Goal: Check status

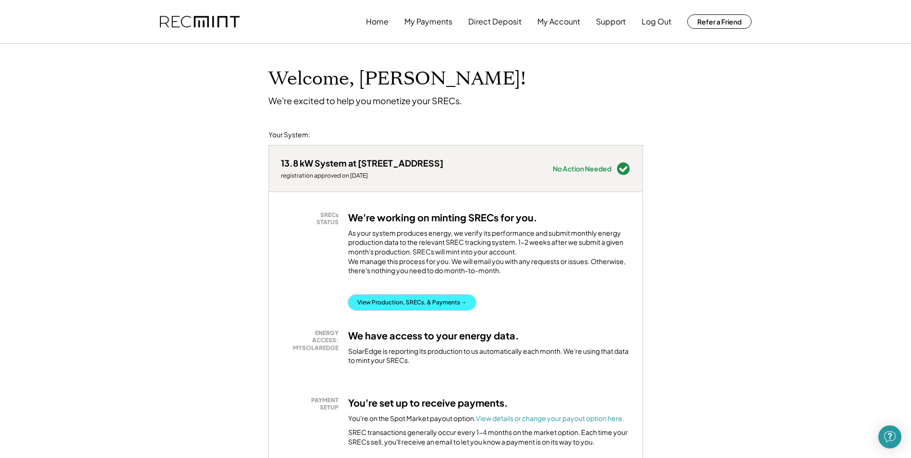
click at [411, 310] on button "View Production, SRECs, & Payments →" at bounding box center [412, 302] width 128 height 15
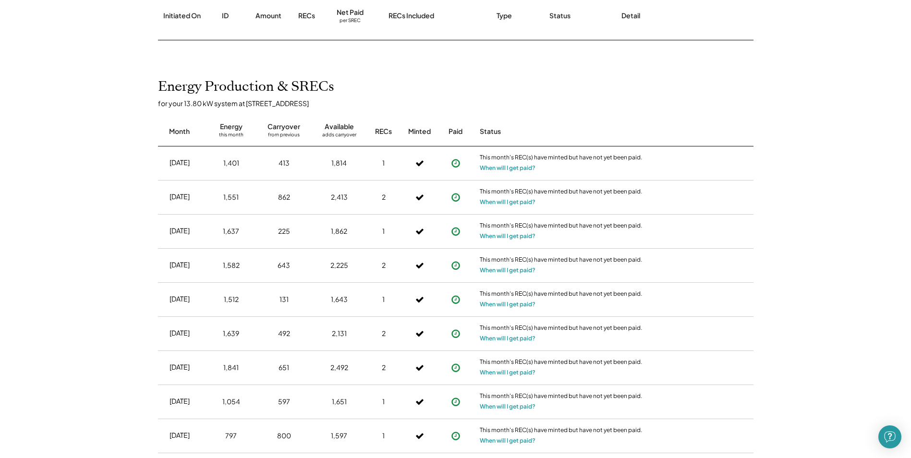
scroll to position [144, 0]
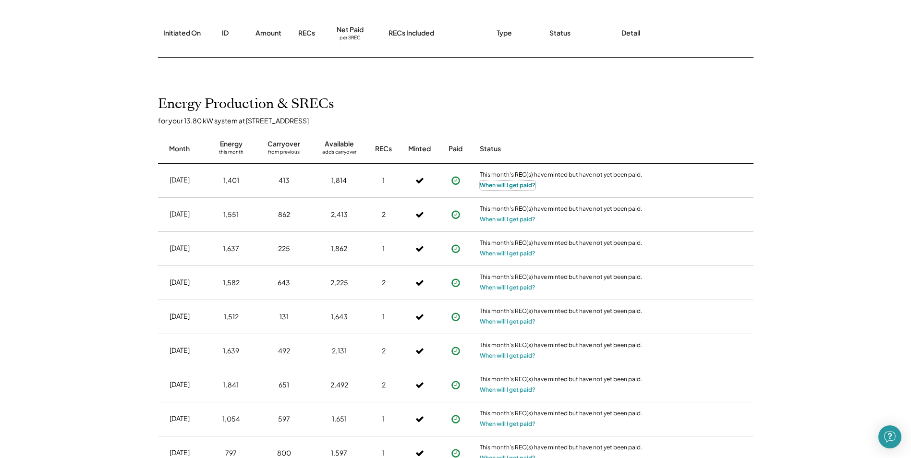
click at [493, 187] on button "When will I get paid?" at bounding box center [508, 186] width 56 height 10
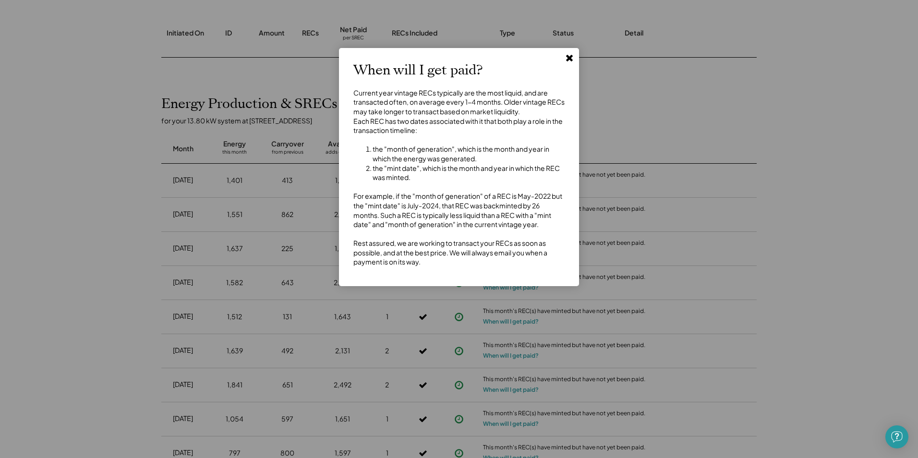
click at [568, 55] on icon at bounding box center [570, 58] width 10 height 10
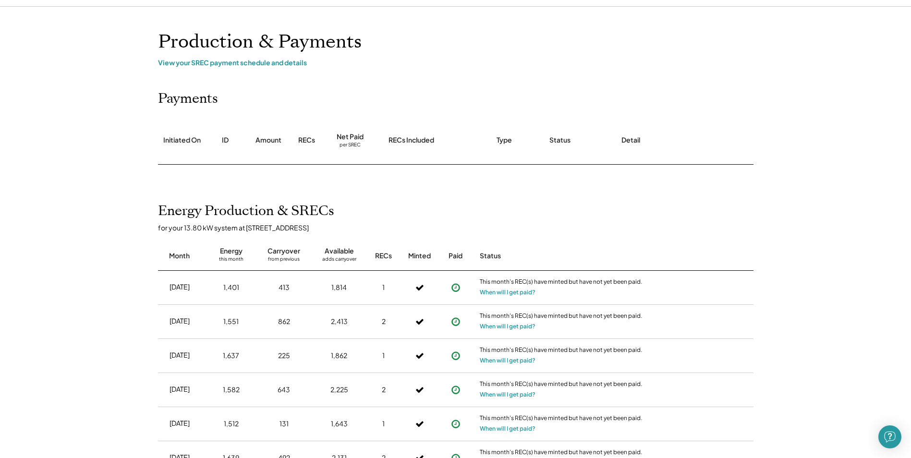
scroll to position [0, 0]
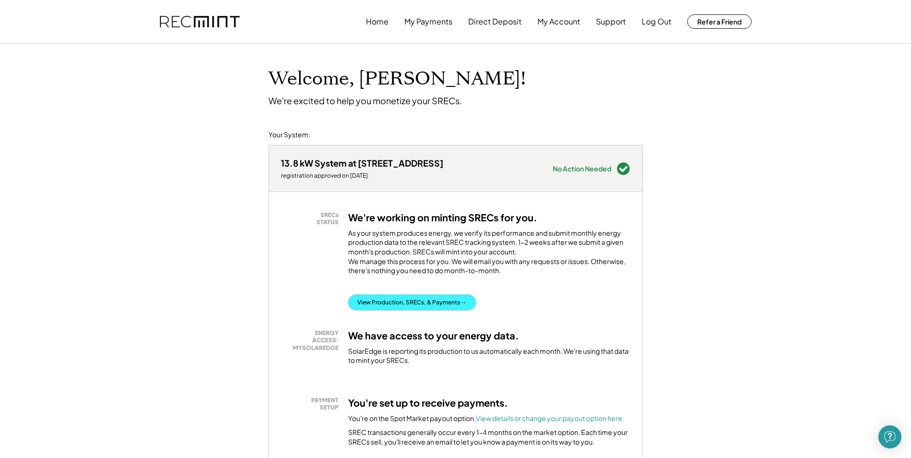
click at [429, 310] on button "View Production, SRECs, & Payments →" at bounding box center [412, 302] width 128 height 15
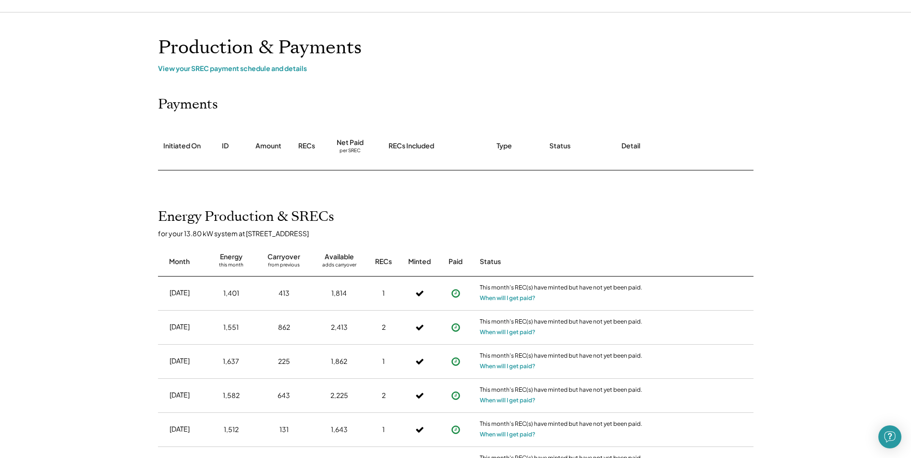
scroll to position [48, 0]
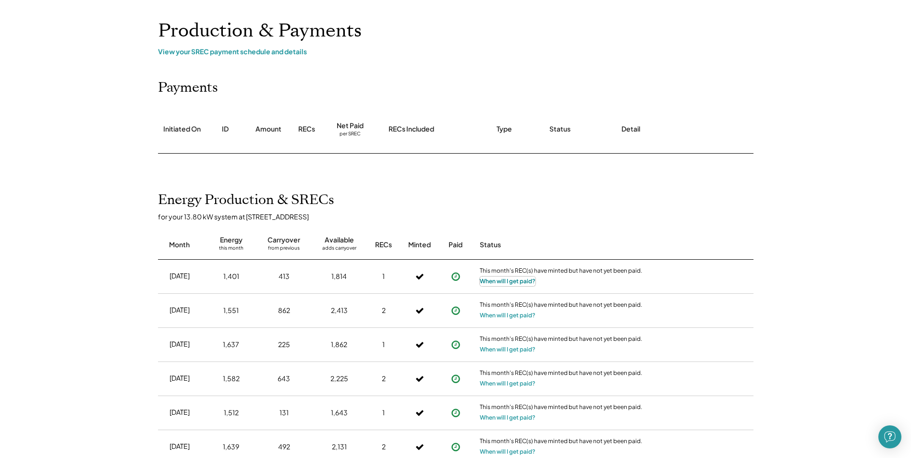
click at [488, 279] on button "When will I get paid?" at bounding box center [508, 282] width 56 height 10
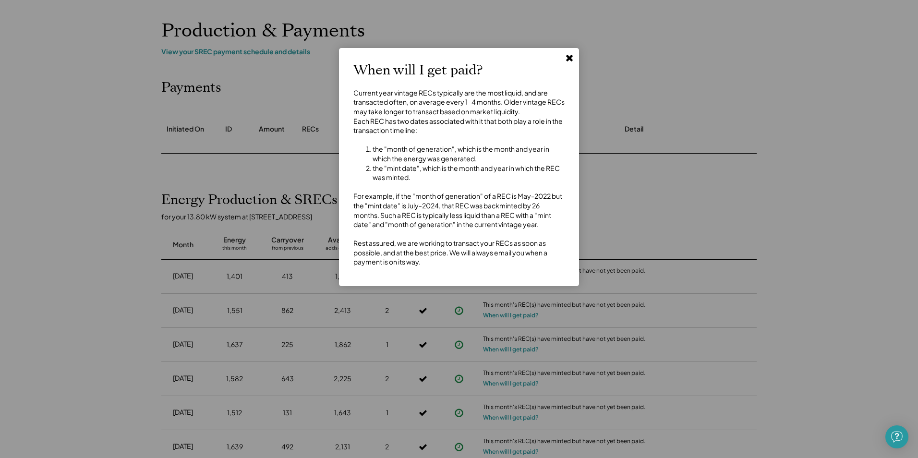
click at [569, 57] on use at bounding box center [569, 58] width 7 height 7
